Goal: Find specific page/section: Find specific page/section

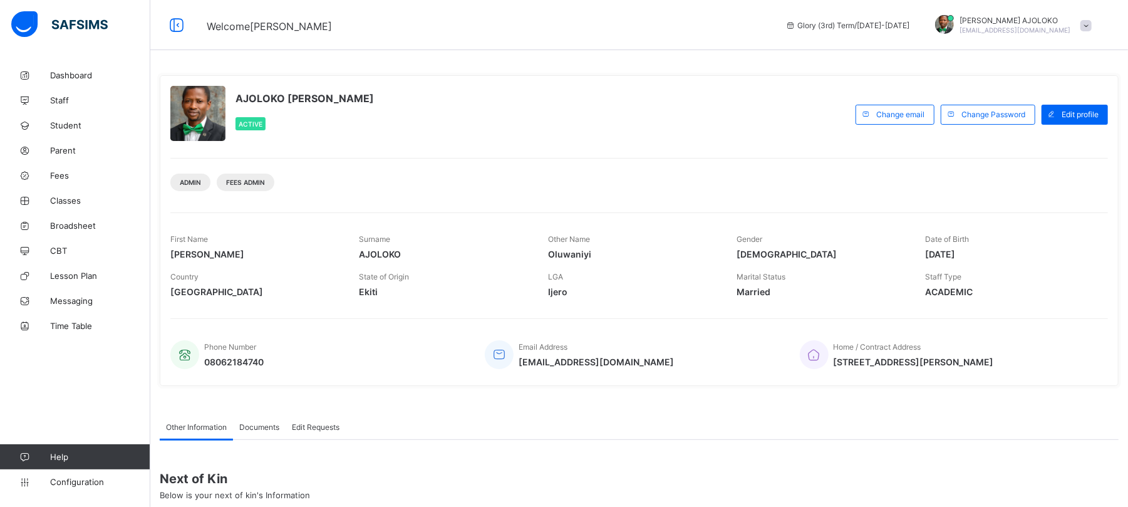
click at [51, 175] on span "Fees" at bounding box center [100, 175] width 100 height 10
click at [61, 172] on span "Fees" at bounding box center [100, 175] width 100 height 10
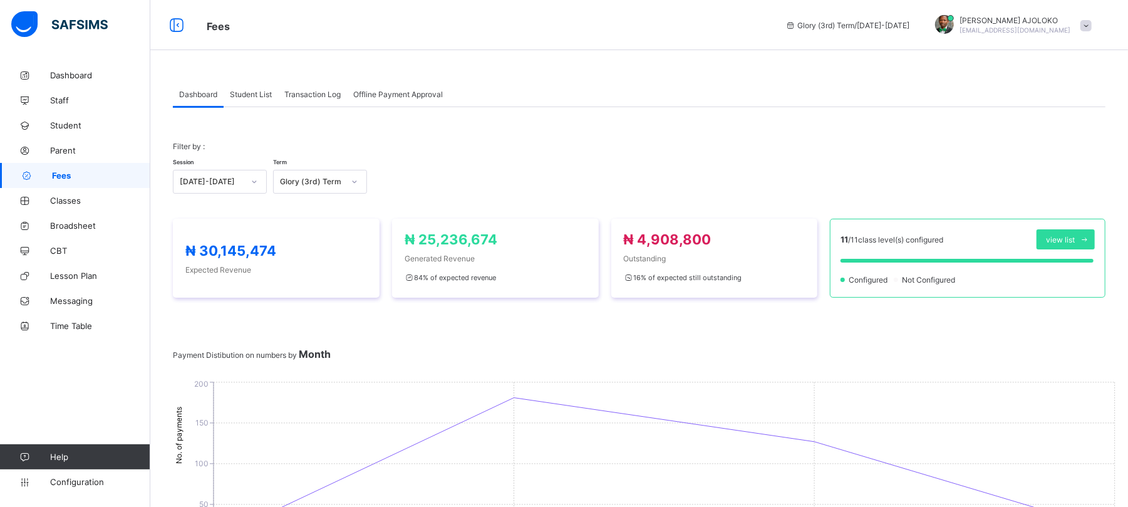
click at [59, 174] on span "Fees" at bounding box center [101, 175] width 98 height 10
